Goal: Information Seeking & Learning: Find specific fact

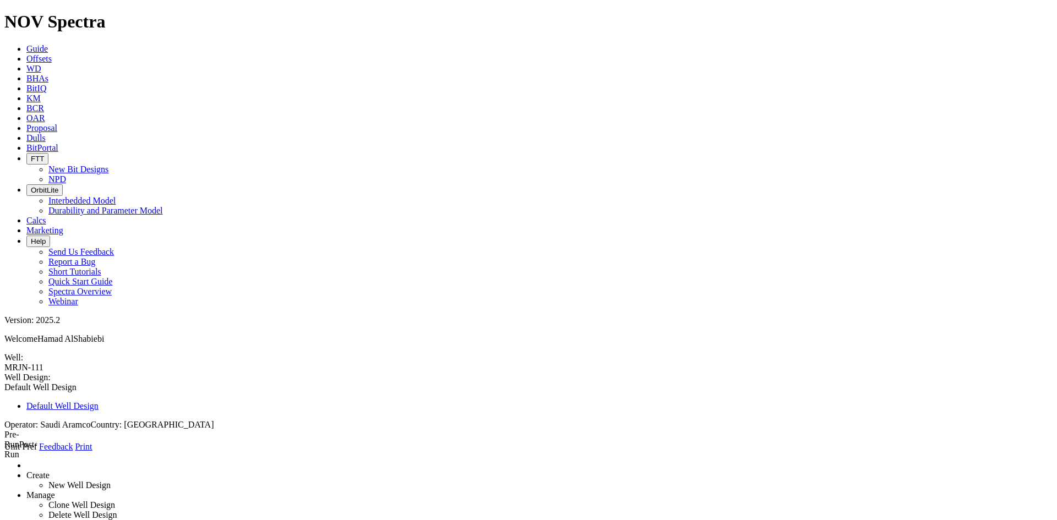
click at [44, 103] on span "BCR" at bounding box center [35, 107] width 18 height 9
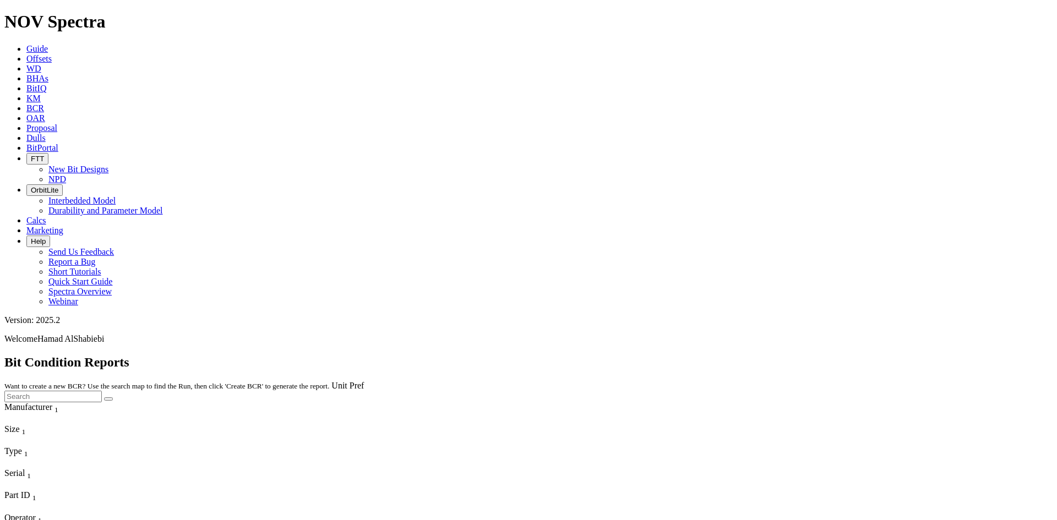
click at [57, 123] on span "Proposal" at bounding box center [41, 127] width 31 height 9
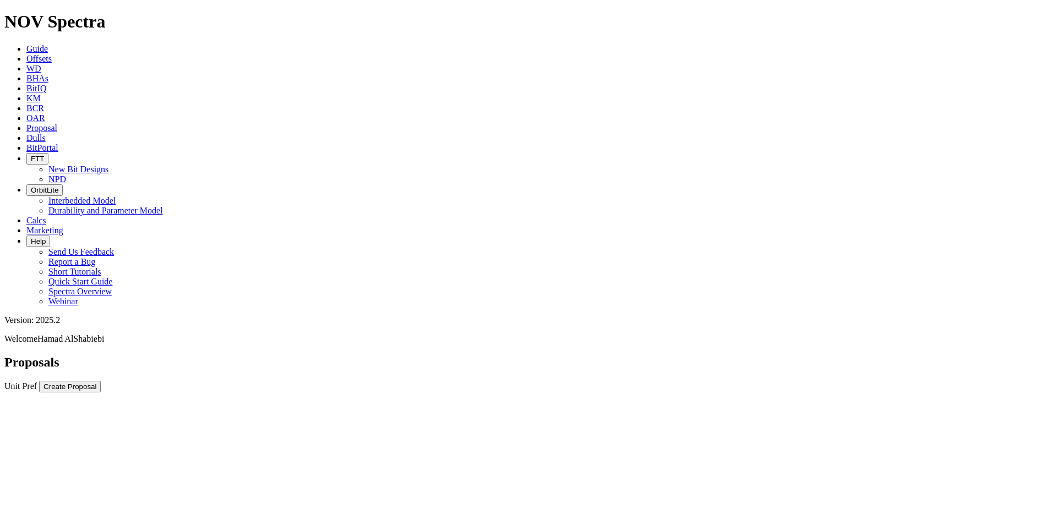
click at [101, 381] on button "Create Proposal" at bounding box center [70, 387] width 62 height 12
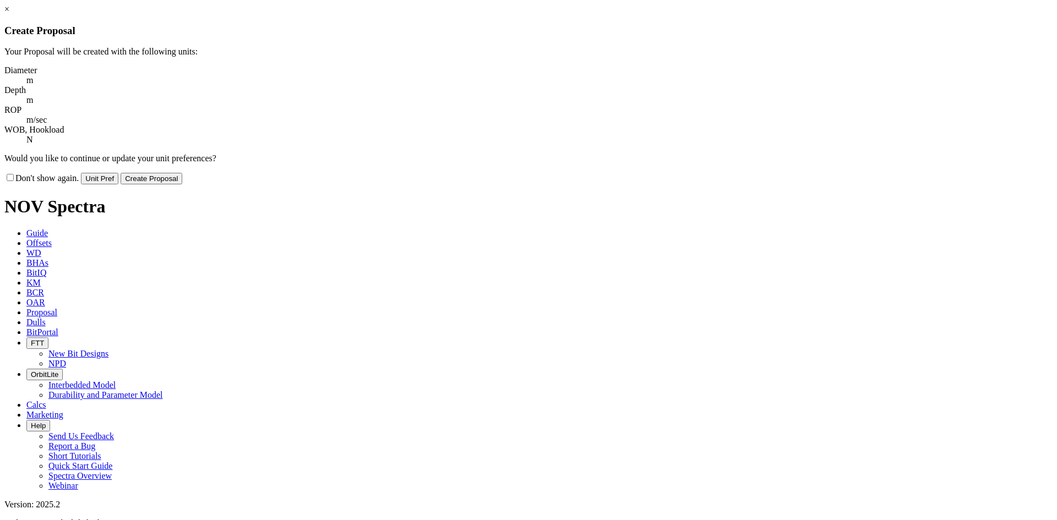
click at [9, 14] on link "×" at bounding box center [6, 8] width 5 height 9
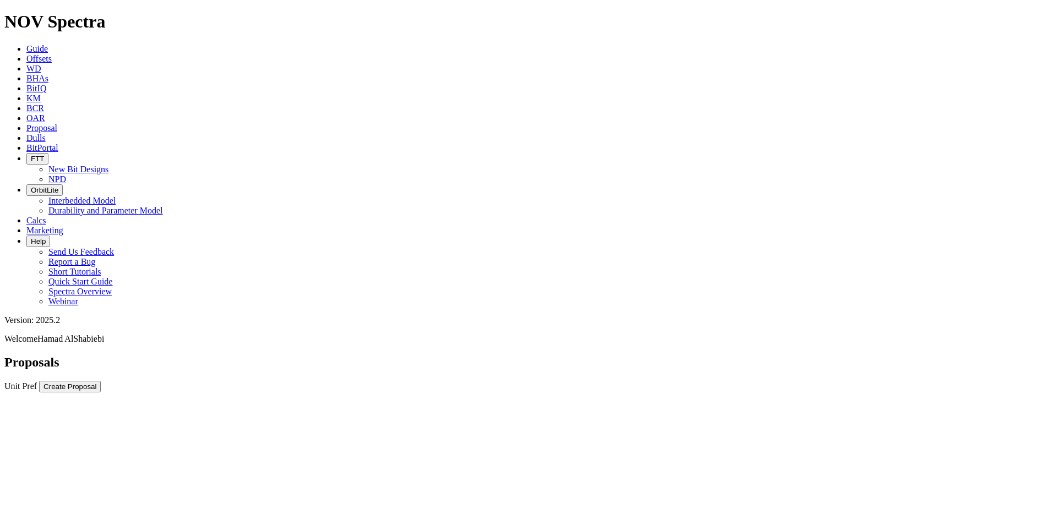
click at [48, 44] on span "Guide" at bounding box center [36, 48] width 21 height 9
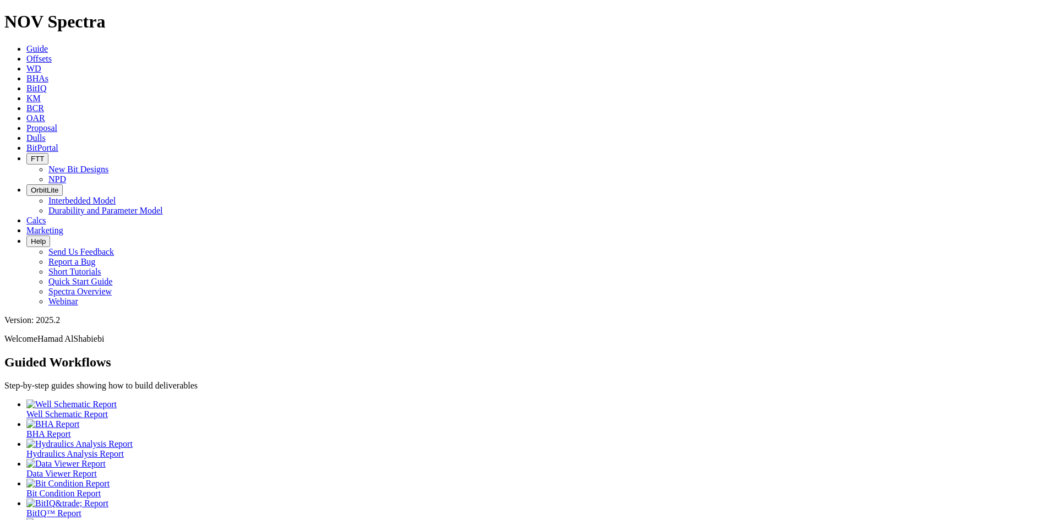
click at [74, 519] on div at bounding box center [539, 524] width 1026 height 10
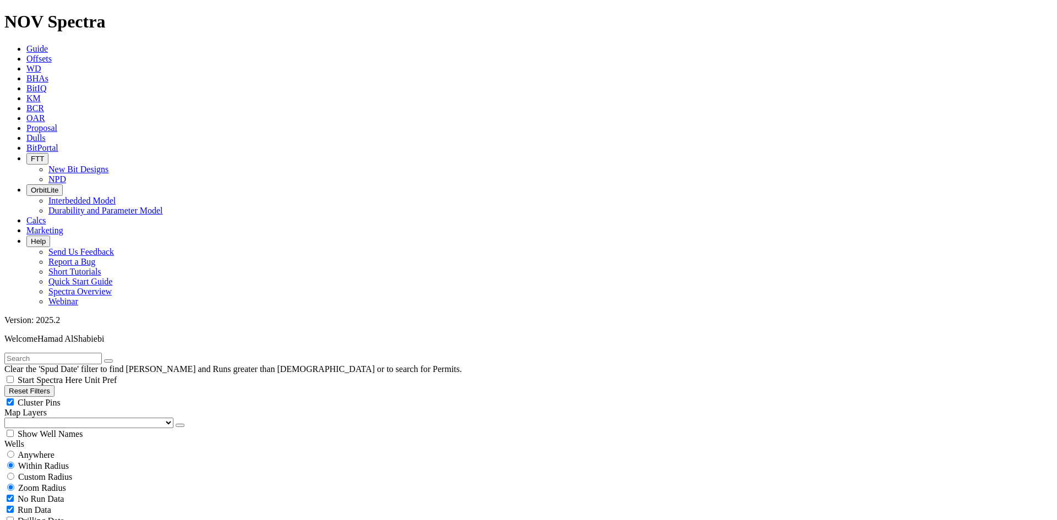
click at [26, 353] on input "text" at bounding box center [52, 359] width 97 height 12
click at [88, 353] on input "text" at bounding box center [52, 359] width 97 height 12
type input "S312034"
click at [115, 359] on button "submit" at bounding box center [119, 360] width 9 height 3
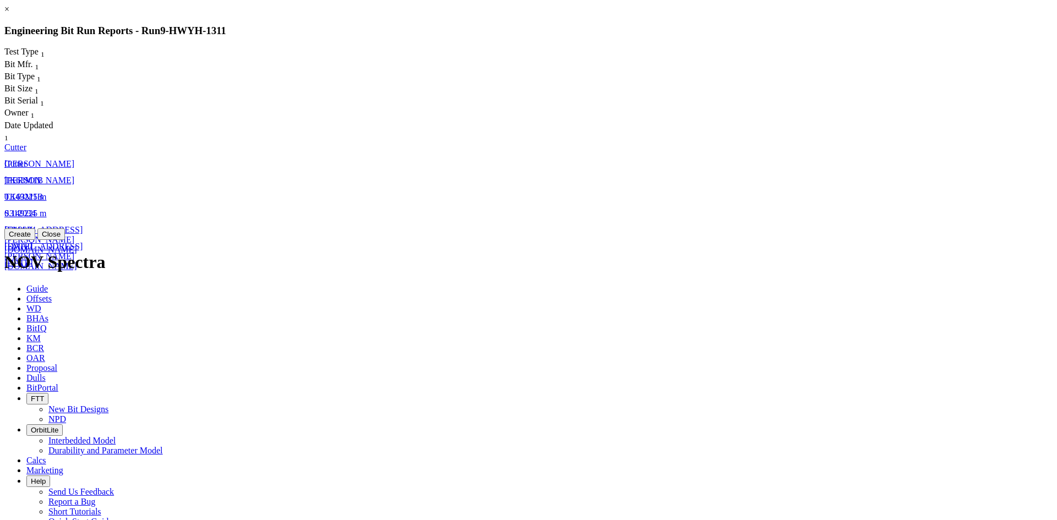
click at [9, 14] on link "×" at bounding box center [6, 8] width 5 height 9
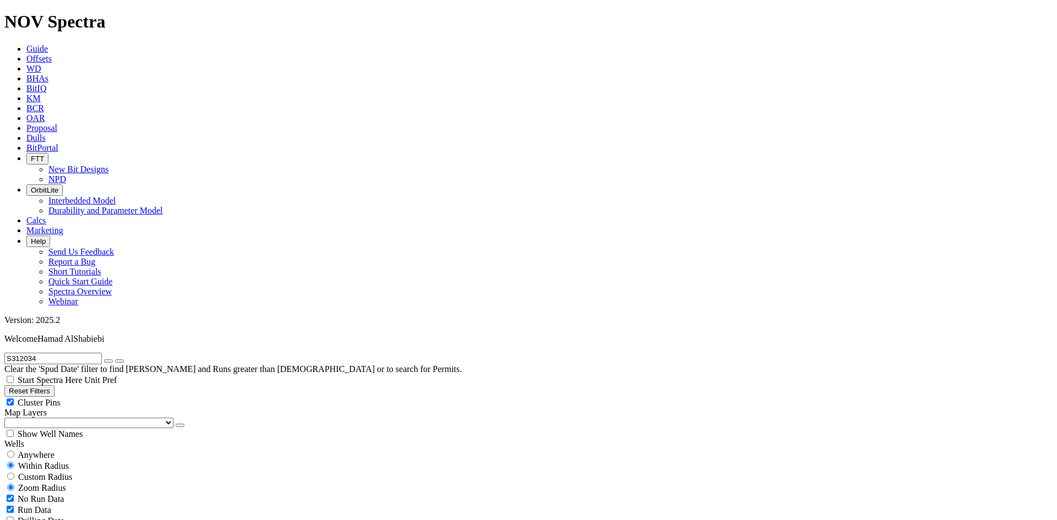
scroll to position [0, 0]
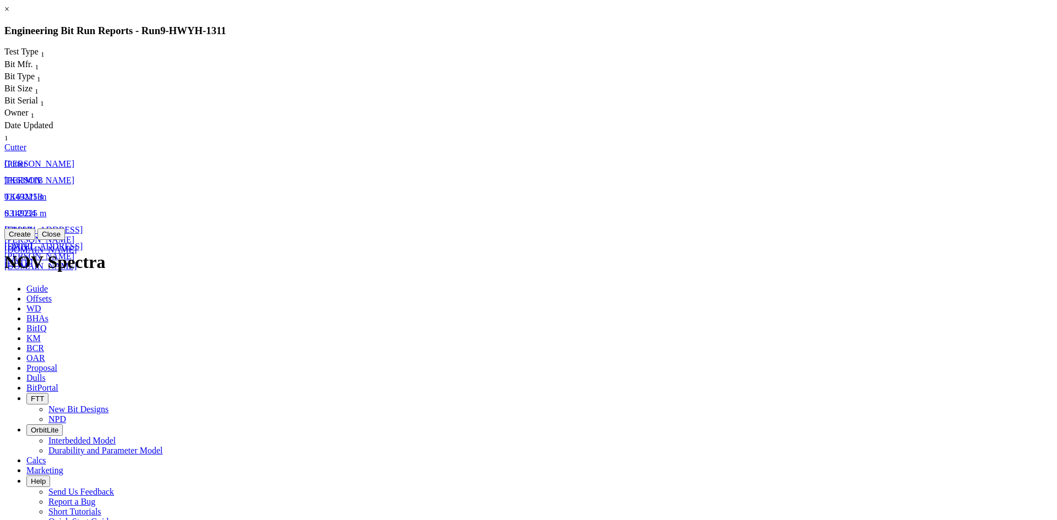
click at [65, 240] on button "Close" at bounding box center [51, 234] width 28 height 12
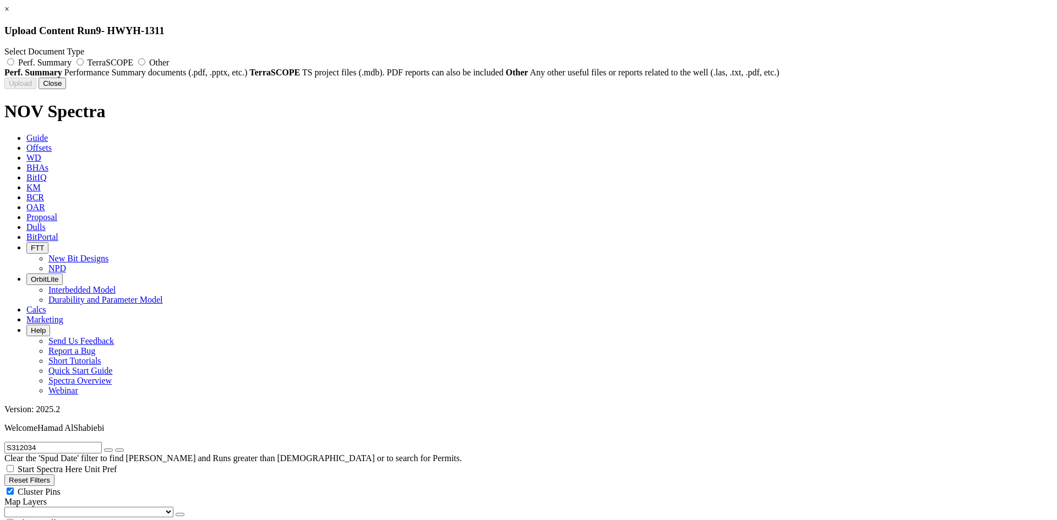
click at [66, 89] on button "Close" at bounding box center [53, 84] width 28 height 12
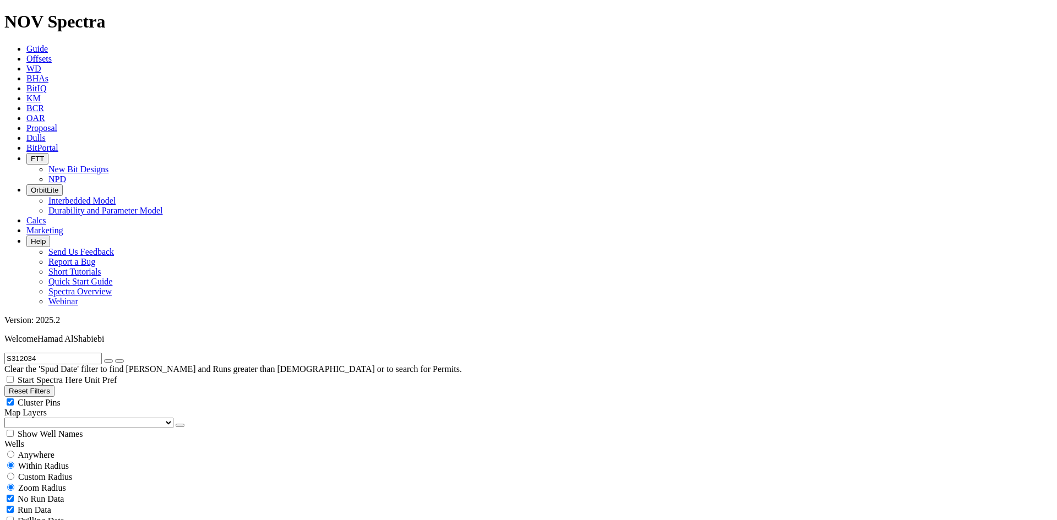
drag, startPoint x: 923, startPoint y: 333, endPoint x: 917, endPoint y: 295, distance: 39.0
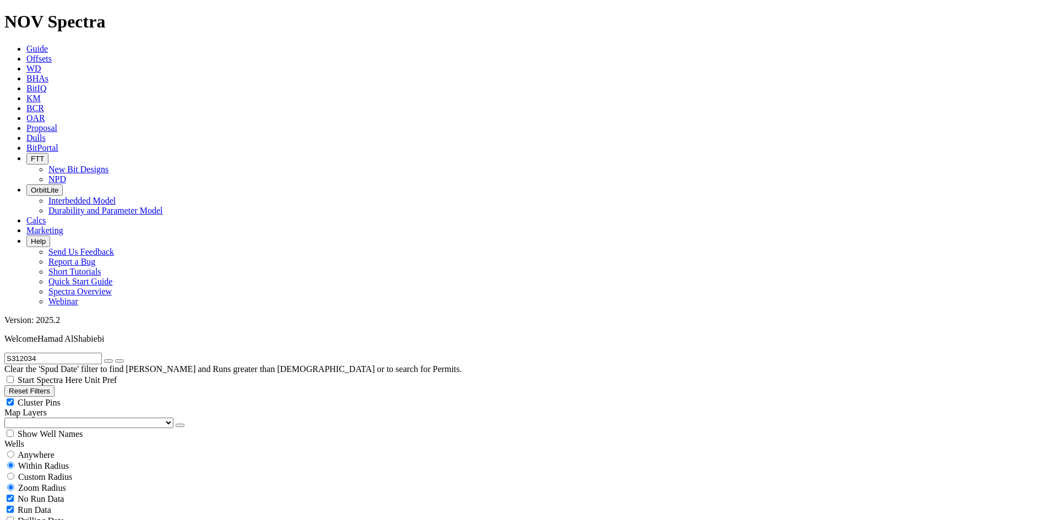
click at [108, 361] on icon "button" at bounding box center [108, 361] width 0 height 0
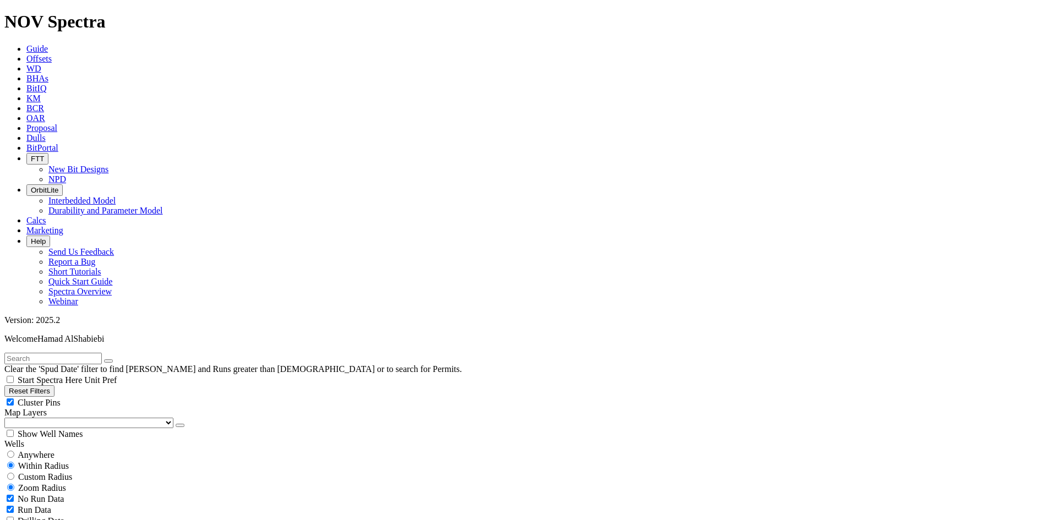
click at [81, 353] on input "text" at bounding box center [52, 359] width 97 height 12
paste input "S312032"
click at [81, 353] on input "S312032" at bounding box center [52, 359] width 97 height 12
click at [67, 353] on input "S312032" at bounding box center [52, 359] width 97 height 12
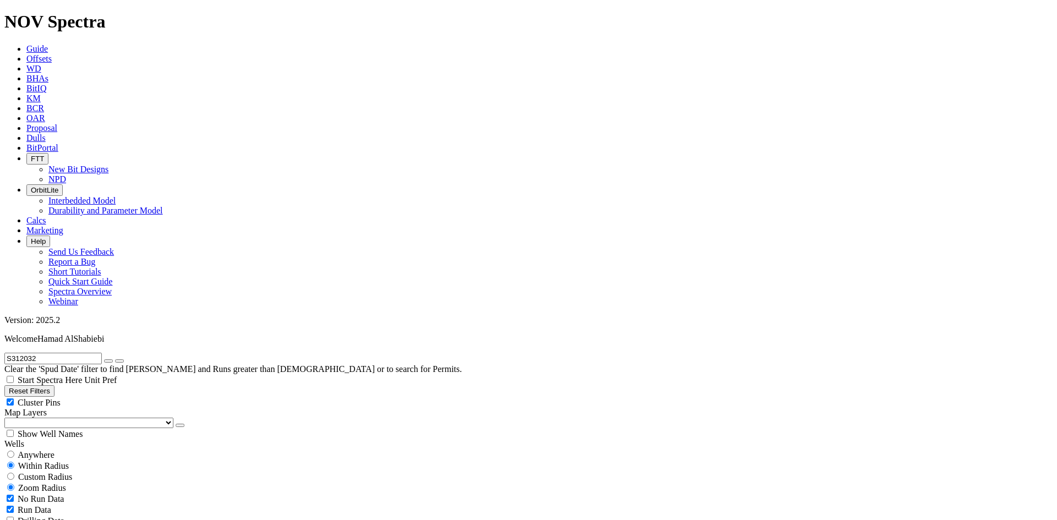
paste input "20586"
click at [83, 353] on input "S320586" at bounding box center [52, 359] width 97 height 12
paste input "765"
click at [75, 353] on input "S320765" at bounding box center [52, 359] width 97 height 12
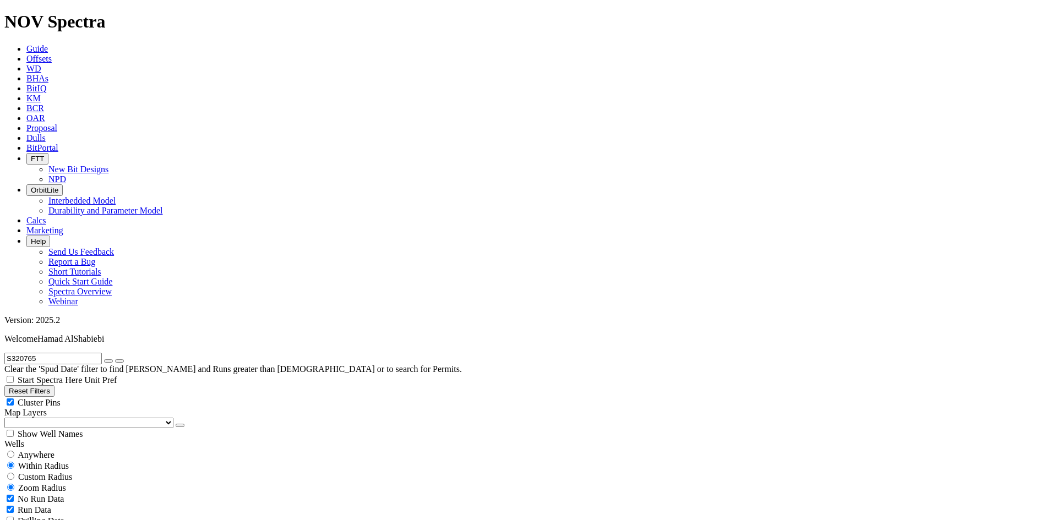
click at [75, 353] on input "S320765" at bounding box center [52, 359] width 97 height 12
paste input "1378"
click at [62, 353] on input "S321378" at bounding box center [52, 359] width 97 height 12
paste input "779"
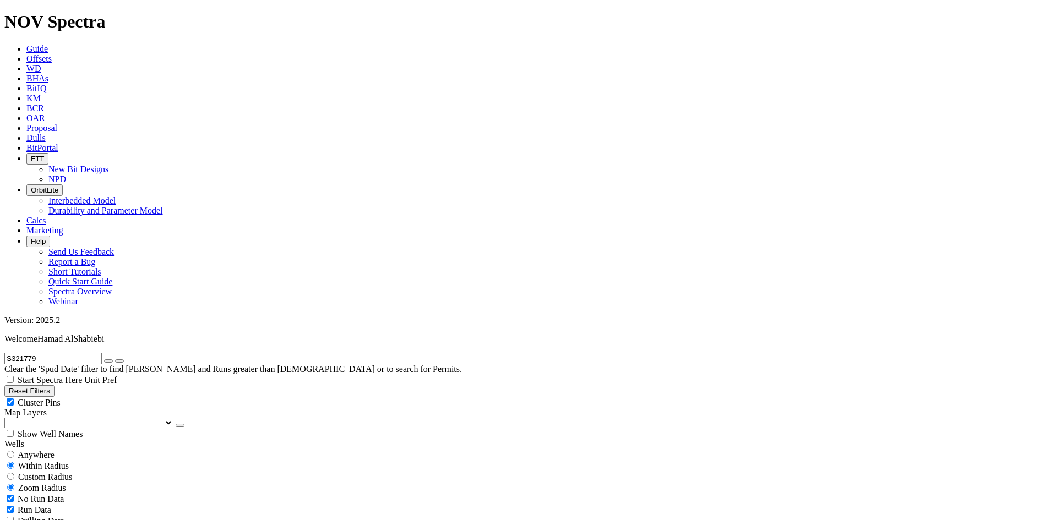
click at [102, 353] on input "S321779" at bounding box center [52, 359] width 97 height 12
paste input "80"
type input "S321780"
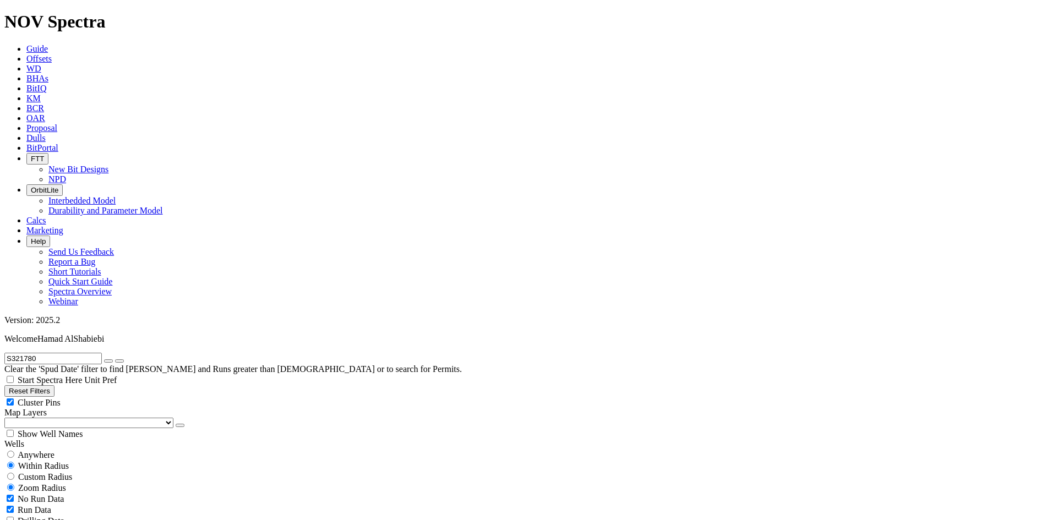
click at [108, 361] on icon "button" at bounding box center [108, 361] width 0 height 0
click at [92, 353] on input "text" at bounding box center [52, 359] width 97 height 12
paste input "S321897"
click at [66, 353] on input "S321897" at bounding box center [52, 359] width 97 height 12
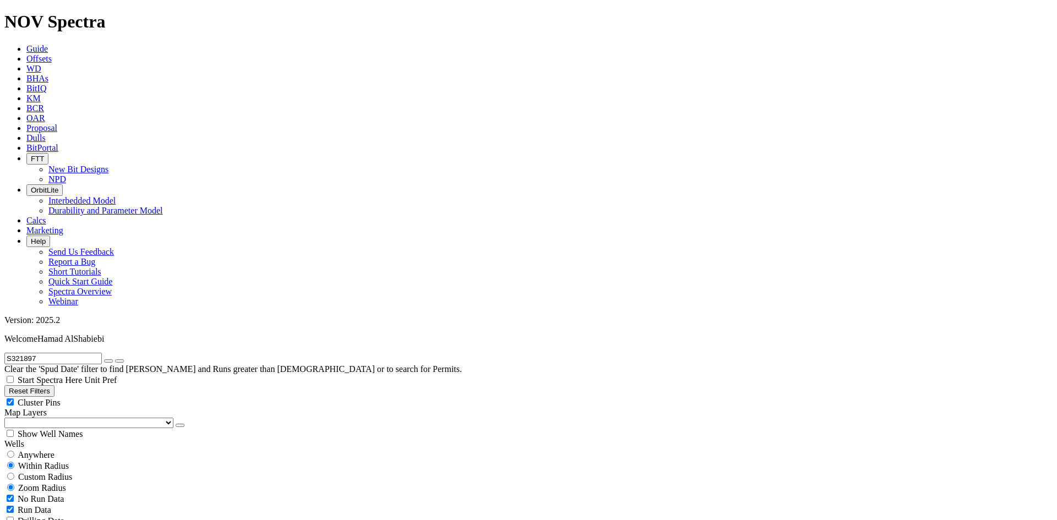
paste input "11535R"
click at [54, 353] on input "S311535R" at bounding box center [52, 359] width 97 height 12
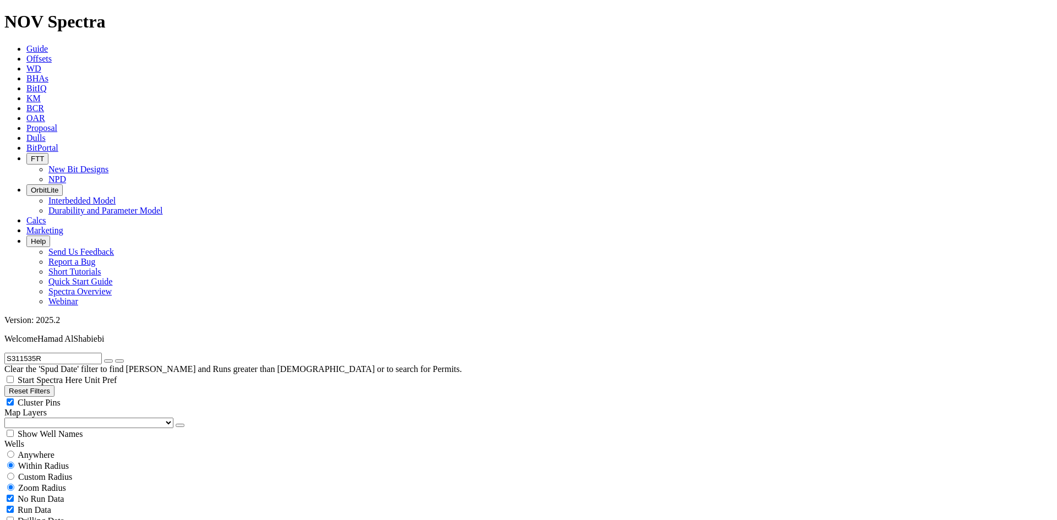
click at [54, 353] on input "S311535R" at bounding box center [52, 359] width 97 height 12
paste input "6"
click at [79, 353] on input "S311536R" at bounding box center [52, 359] width 97 height 12
paste input "21047"
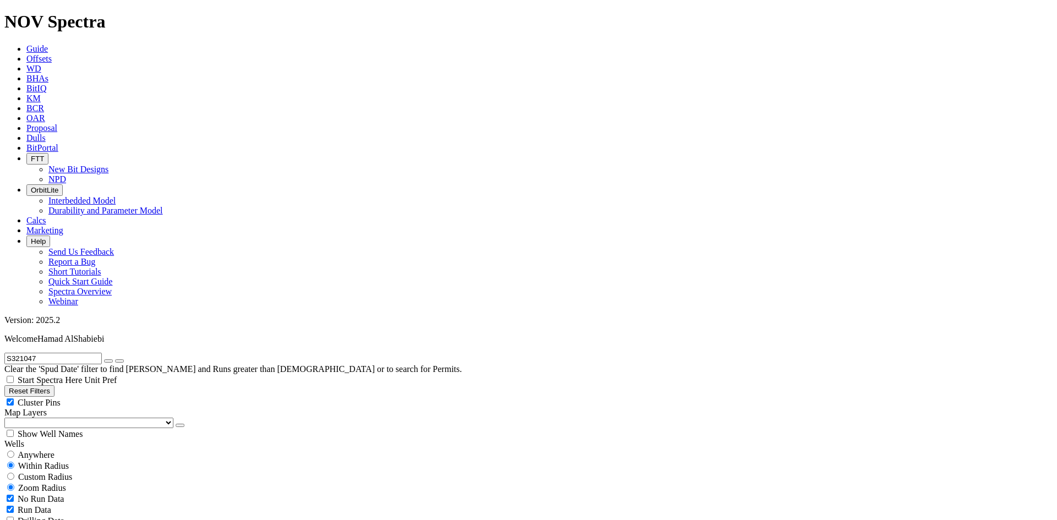
type input "S321047"
click at [108, 361] on icon "button" at bounding box center [108, 361] width 0 height 0
click at [108, 361] on icon "submit" at bounding box center [108, 361] width 0 height 0
click at [14, 376] on input "Start Spectra Here" at bounding box center [10, 379] width 7 height 7
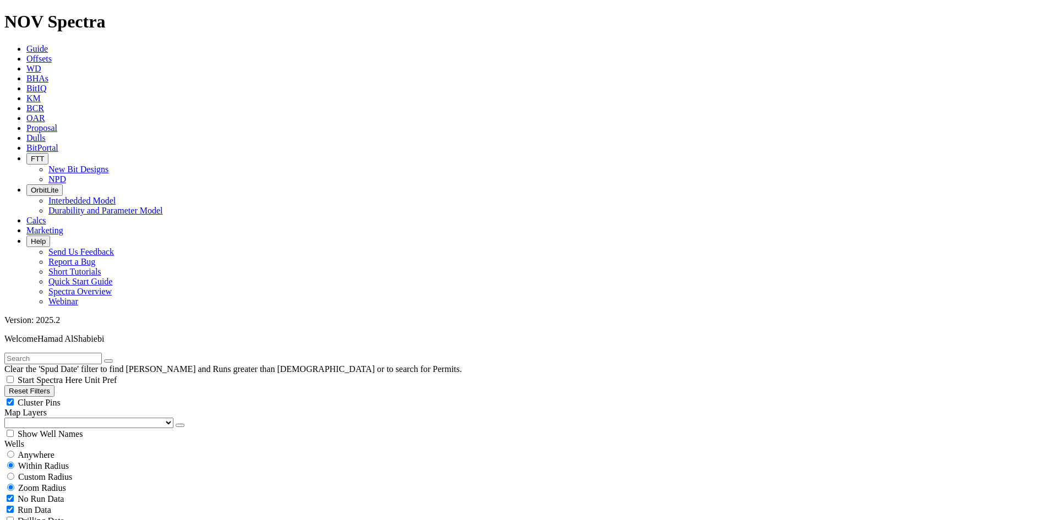
checkbox input "true"
click at [97, 353] on input "text" at bounding box center [52, 359] width 97 height 12
click at [79, 353] on input "S312034" at bounding box center [52, 359] width 97 height 12
click at [115, 359] on button "submit" at bounding box center [119, 360] width 9 height 3
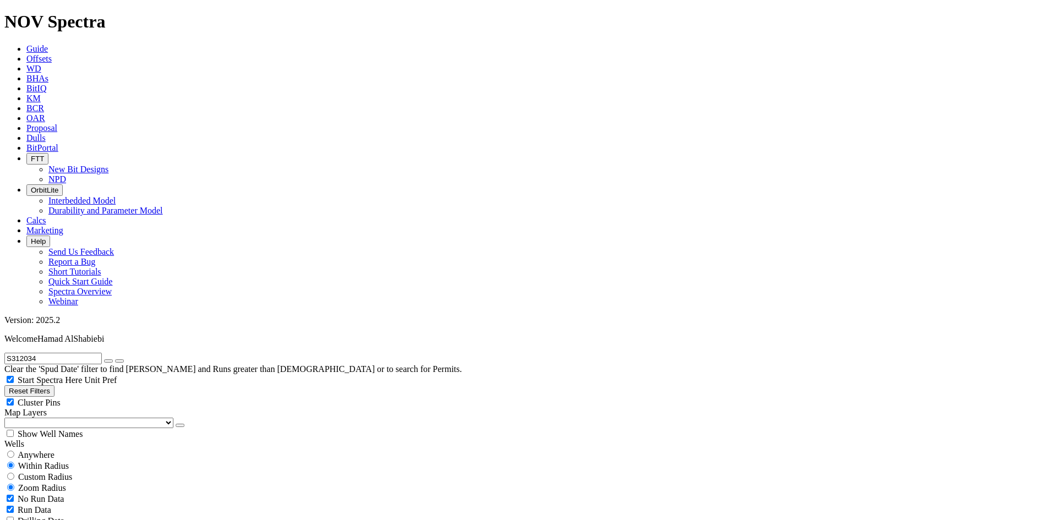
click at [64, 353] on input "S312034" at bounding box center [52, 359] width 97 height 12
type input "S312034"
click at [73, 353] on input "S312034" at bounding box center [52, 359] width 97 height 12
click at [115, 359] on button "submit" at bounding box center [119, 360] width 9 height 3
click at [108, 361] on icon "button" at bounding box center [108, 361] width 0 height 0
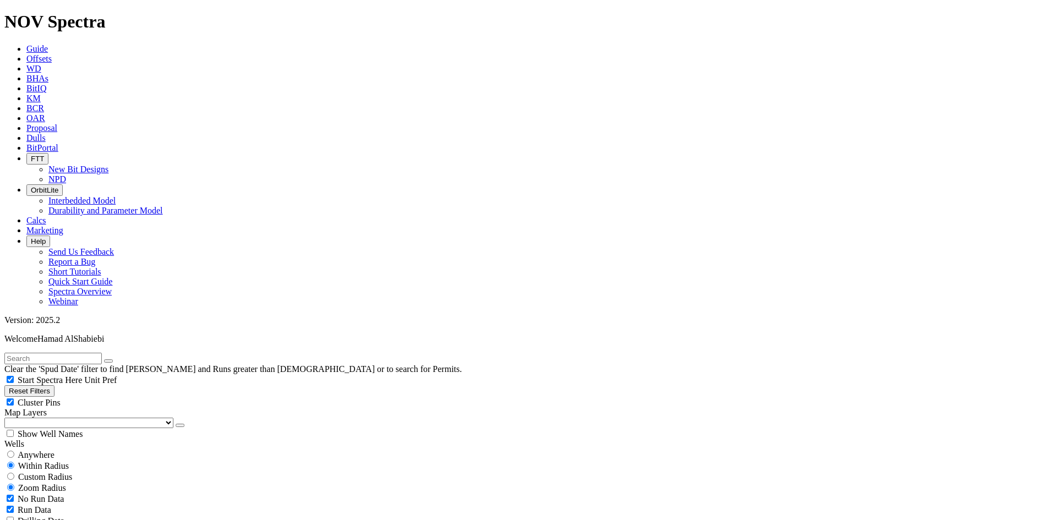
click at [50, 353] on input "text" at bounding box center [52, 359] width 97 height 12
type input "S312034"
click at [41, 94] on link "KM" at bounding box center [33, 98] width 14 height 9
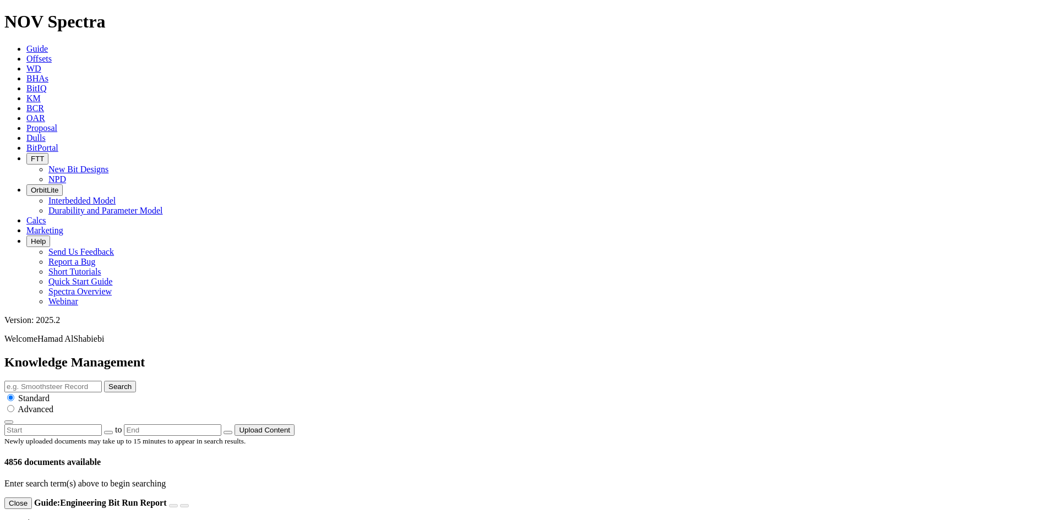
click at [102, 381] on input "text" at bounding box center [52, 387] width 97 height 12
type input "3dp"
click at [104, 381] on button "Search" at bounding box center [120, 387] width 32 height 12
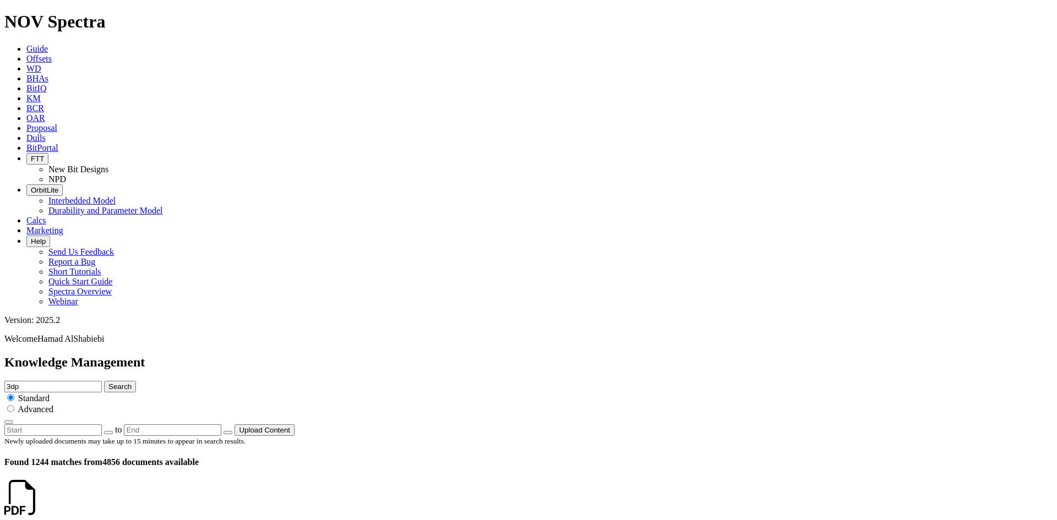
click at [44, 479] on div at bounding box center [528, 499] width 1048 height 41
click at [40, 503] on link at bounding box center [40, 507] width 0 height 9
click at [102, 381] on input "3dp" at bounding box center [52, 387] width 97 height 12
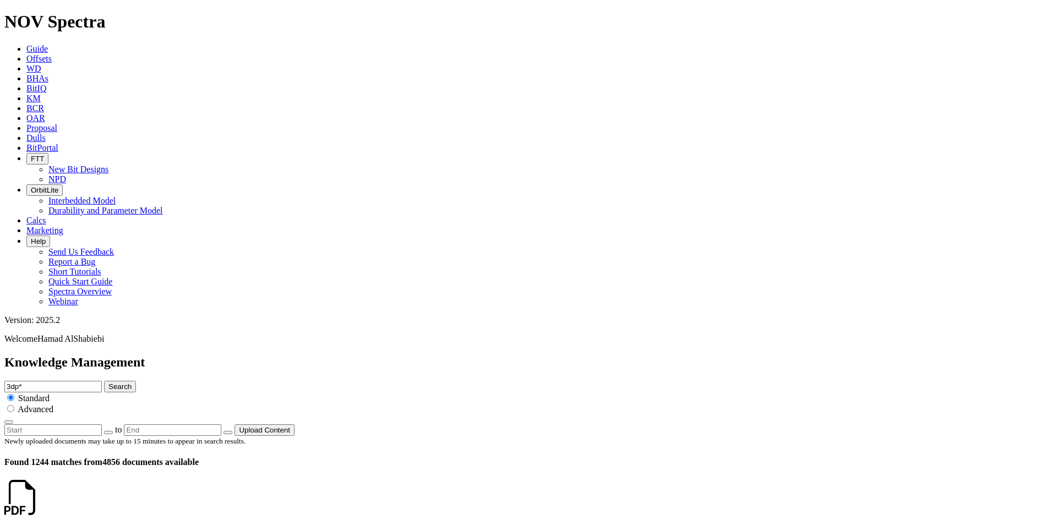
type input "3dp*"
click at [104, 381] on button "Search" at bounding box center [120, 387] width 32 height 12
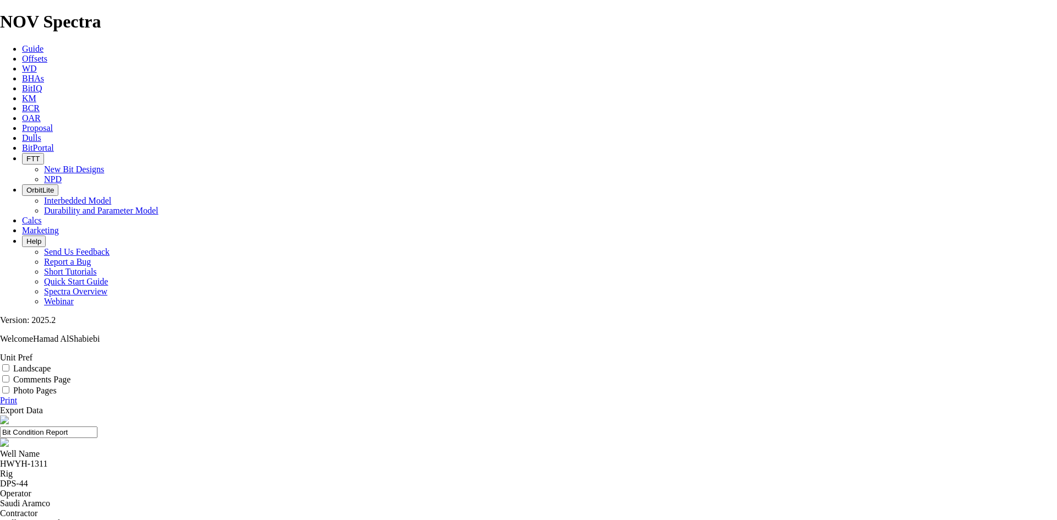
scroll to position [163, 0]
drag, startPoint x: 331, startPoint y: 355, endPoint x: 702, endPoint y: 355, distance: 371.6
drag, startPoint x: 694, startPoint y: 355, endPoint x: 328, endPoint y: 355, distance: 366.1
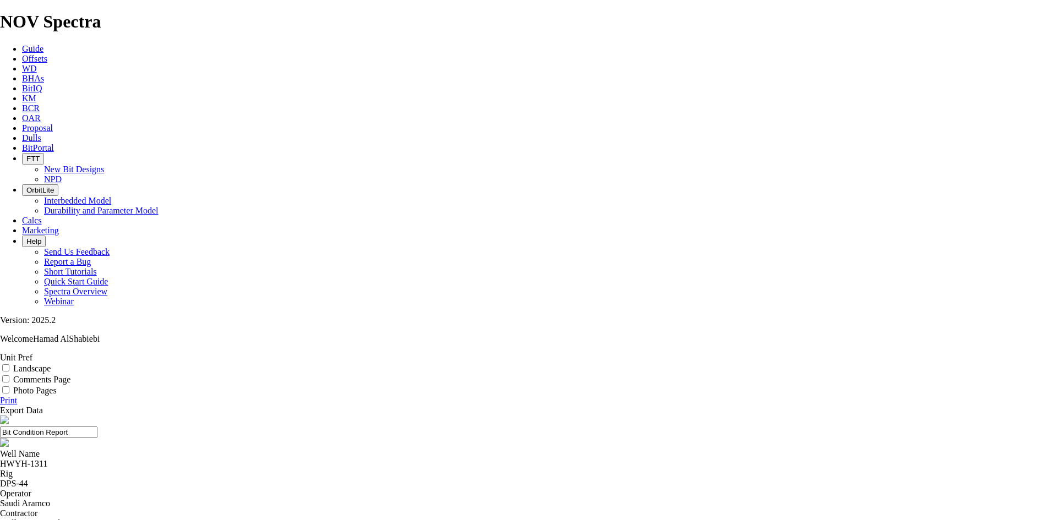
drag, startPoint x: 527, startPoint y: 383, endPoint x: 538, endPoint y: 451, distance: 68.6
drag, startPoint x: 328, startPoint y: 330, endPoint x: 454, endPoint y: 330, distance: 126.6
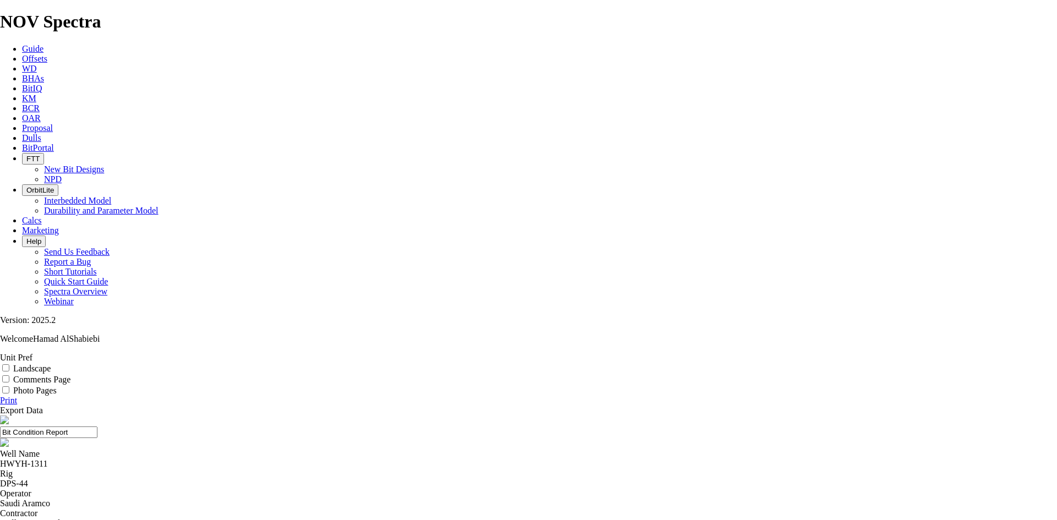
scroll to position [0, 0]
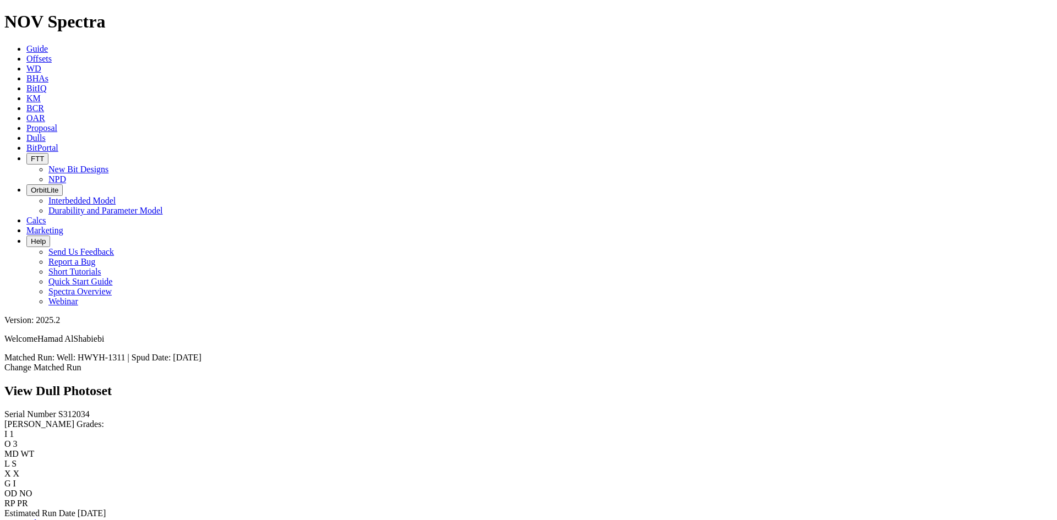
drag, startPoint x: 0, startPoint y: 0, endPoint x: 550, endPoint y: 231, distance: 596.9
click at [201, 353] on span "Well: HWYH-1311 | Spud Date: 10-Jul-2024" at bounding box center [129, 357] width 145 height 9
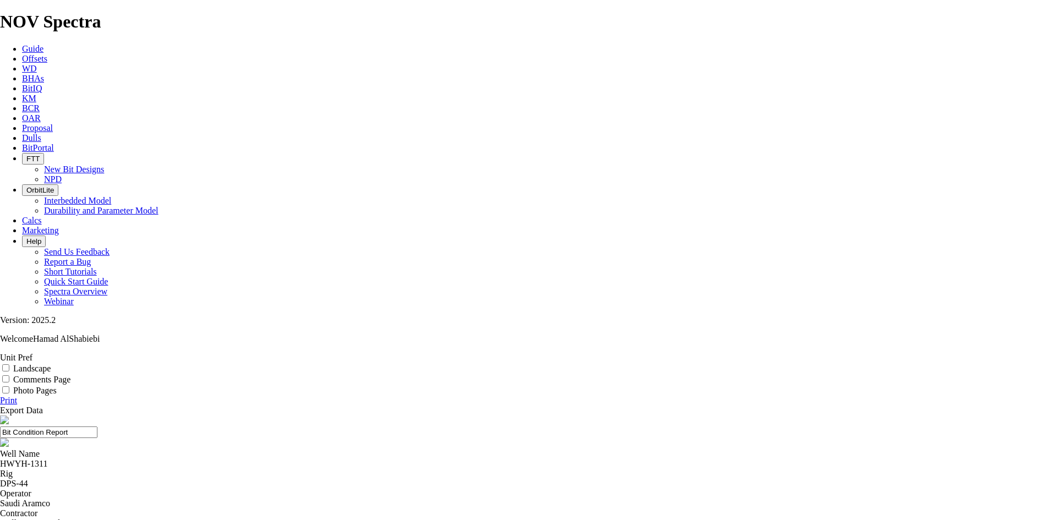
scroll to position [163, 0]
drag, startPoint x: 334, startPoint y: 249, endPoint x: 450, endPoint y: 248, distance: 116.2
